Goal: Information Seeking & Learning: Check status

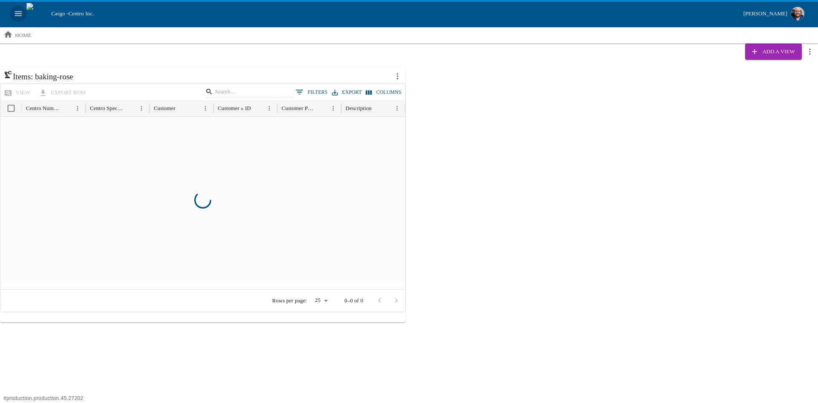
click at [14, 13] on icon "open drawer" at bounding box center [18, 13] width 9 height 9
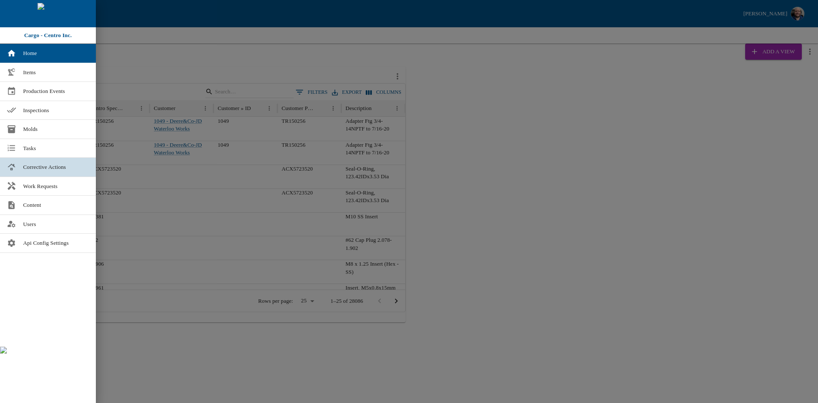
click at [48, 163] on span "Corrective Actions" at bounding box center [56, 167] width 66 height 9
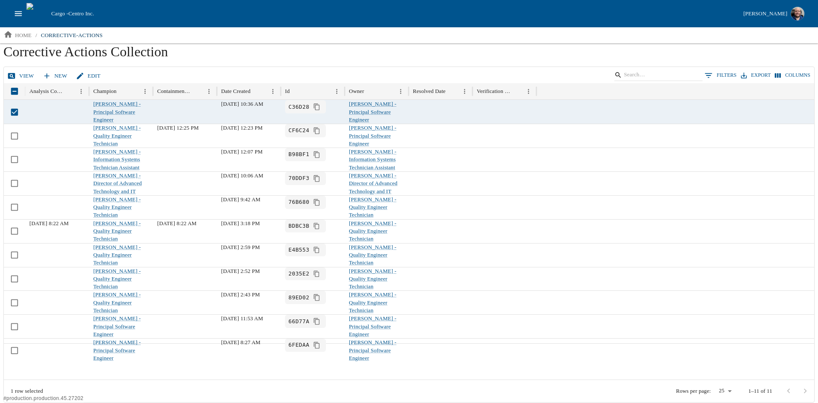
click at [15, 70] on link "View" at bounding box center [22, 76] width 32 height 15
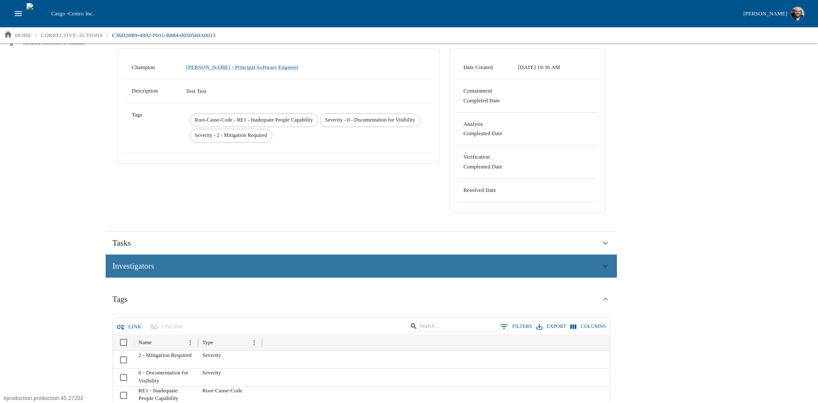
scroll to position [85, 0]
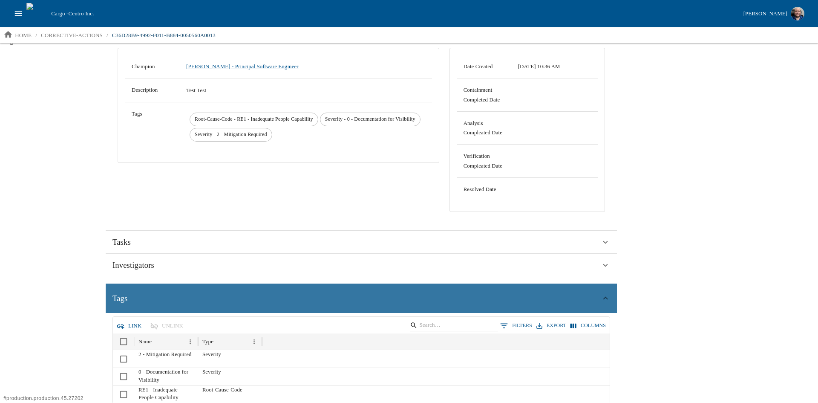
click at [129, 295] on div "Tags" at bounding box center [356, 298] width 488 height 13
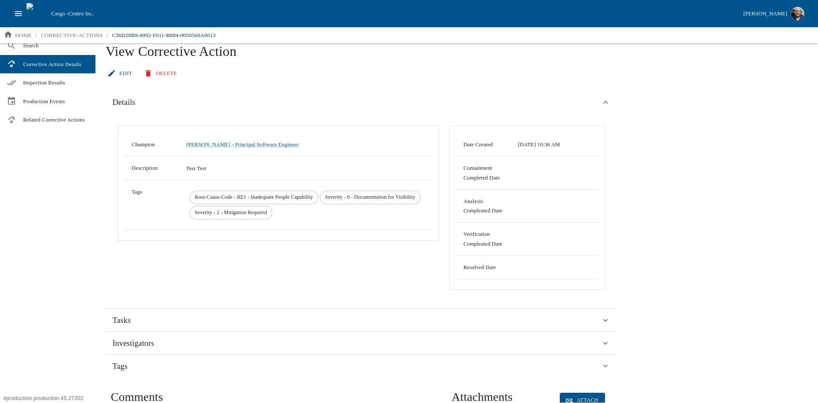
scroll to position [0, 0]
